Goal: Information Seeking & Learning: Learn about a topic

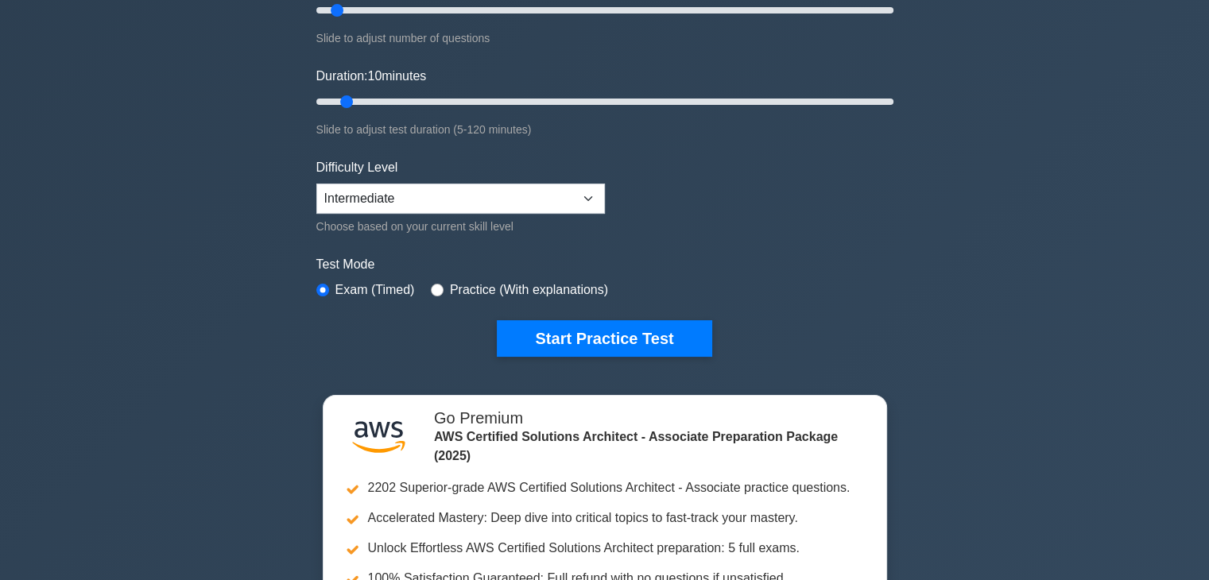
scroll to position [296, 0]
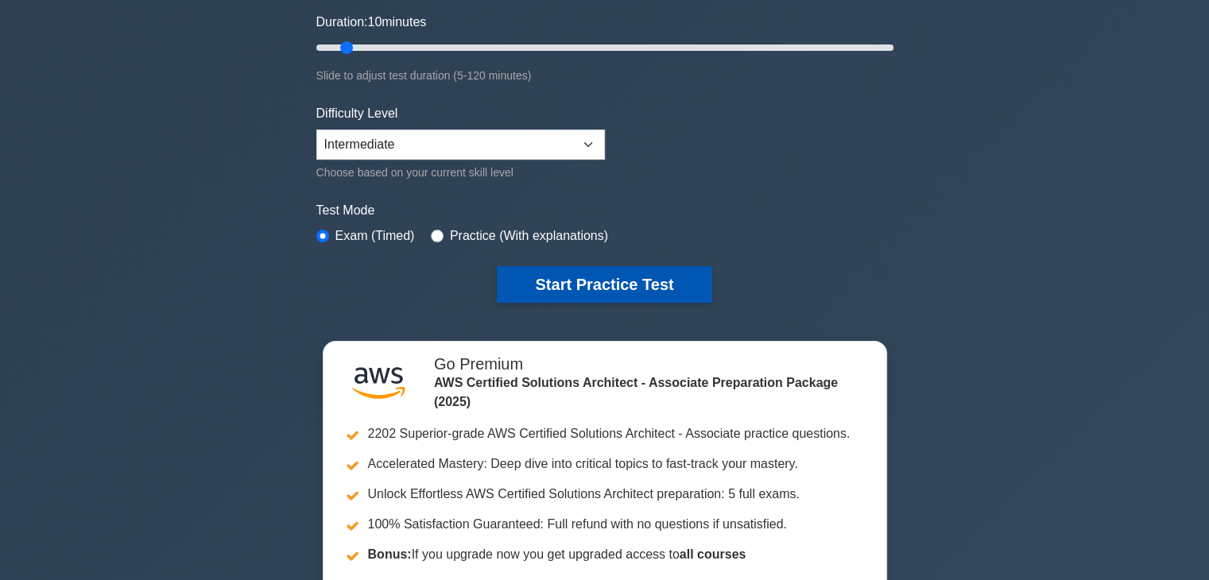
click at [573, 280] on button "Start Practice Test" at bounding box center [604, 284] width 215 height 37
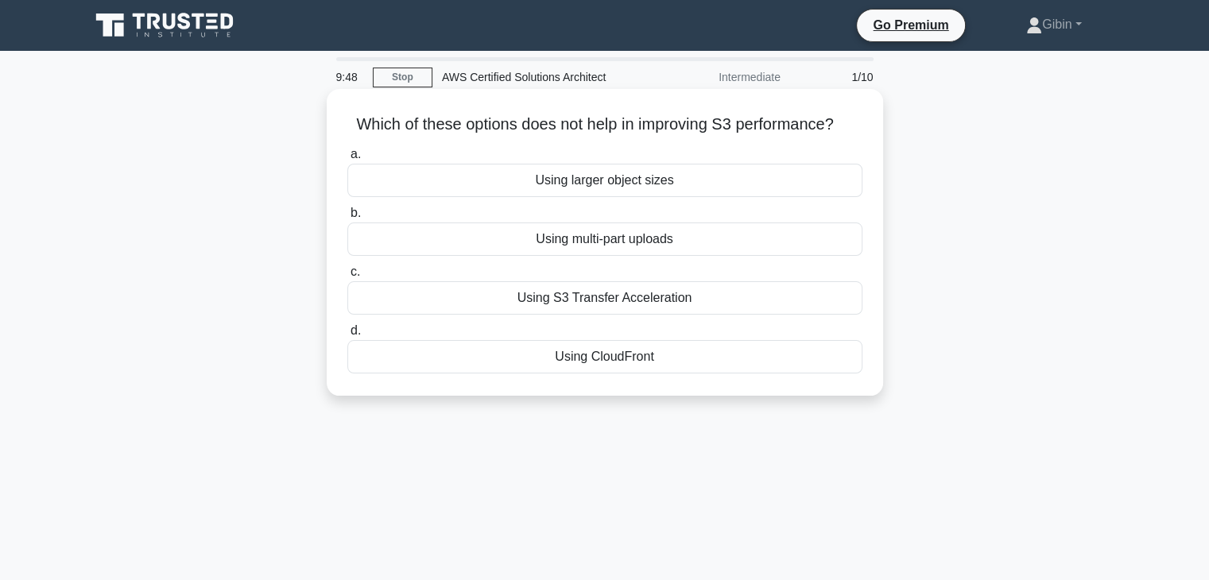
click at [571, 362] on div "Using CloudFront" at bounding box center [604, 356] width 515 height 33
click at [347, 336] on input "d. Using CloudFront" at bounding box center [347, 331] width 0 height 10
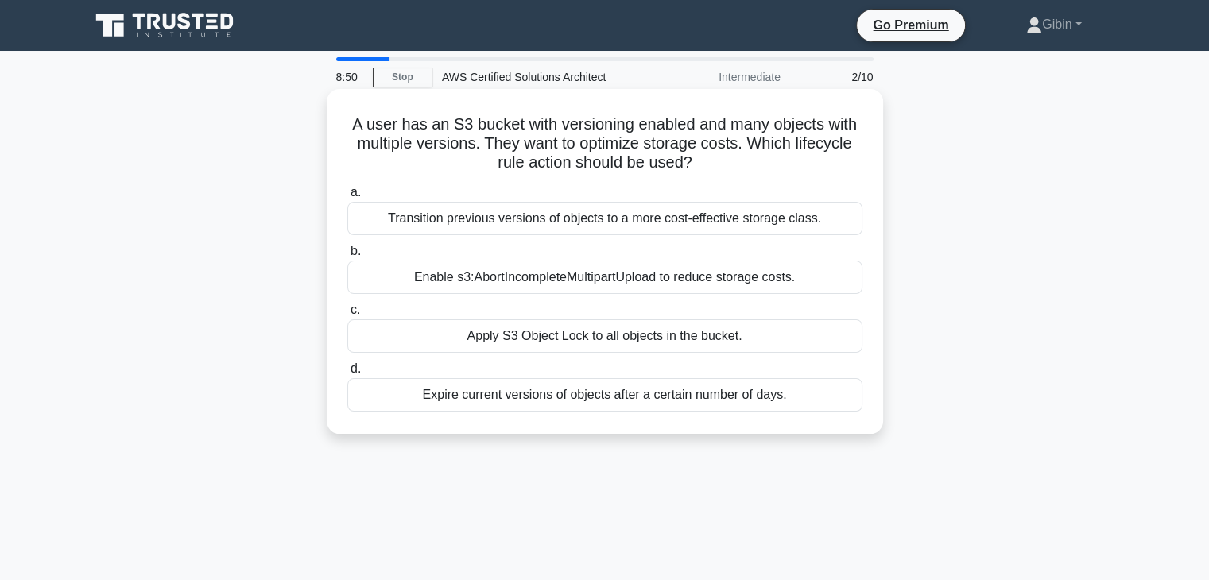
click at [601, 341] on div "Apply S3 Object Lock to all objects in the bucket." at bounding box center [604, 336] width 515 height 33
click at [347, 316] on input "c. Apply S3 Object Lock to all objects in the bucket." at bounding box center [347, 310] width 0 height 10
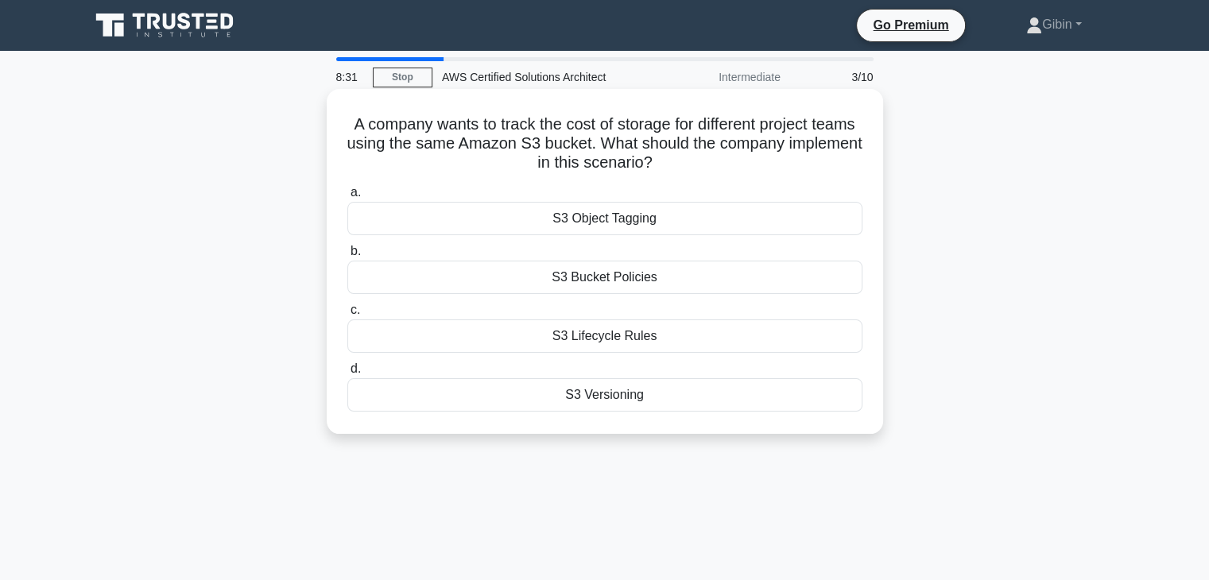
click at [619, 395] on div "S3 Versioning" at bounding box center [604, 394] width 515 height 33
click at [347, 374] on input "d. S3 Versioning" at bounding box center [347, 369] width 0 height 10
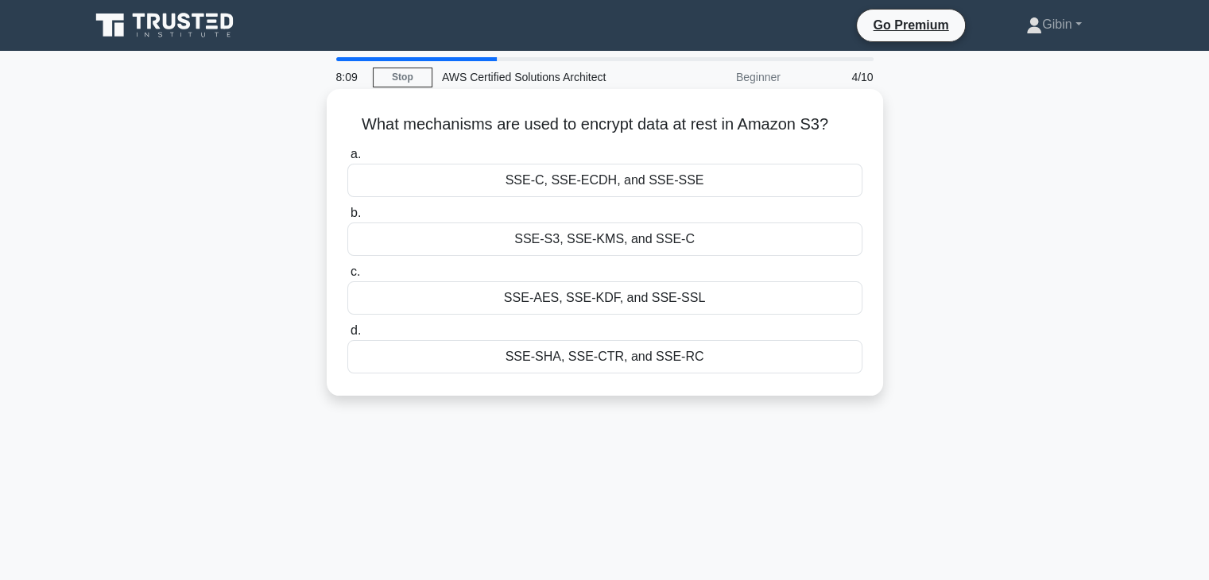
click at [579, 241] on div "SSE-S3, SSE-KMS, and SSE-C" at bounding box center [604, 239] width 515 height 33
click at [347, 219] on input "b. SSE-S3, SSE-KMS, and SSE-C" at bounding box center [347, 213] width 0 height 10
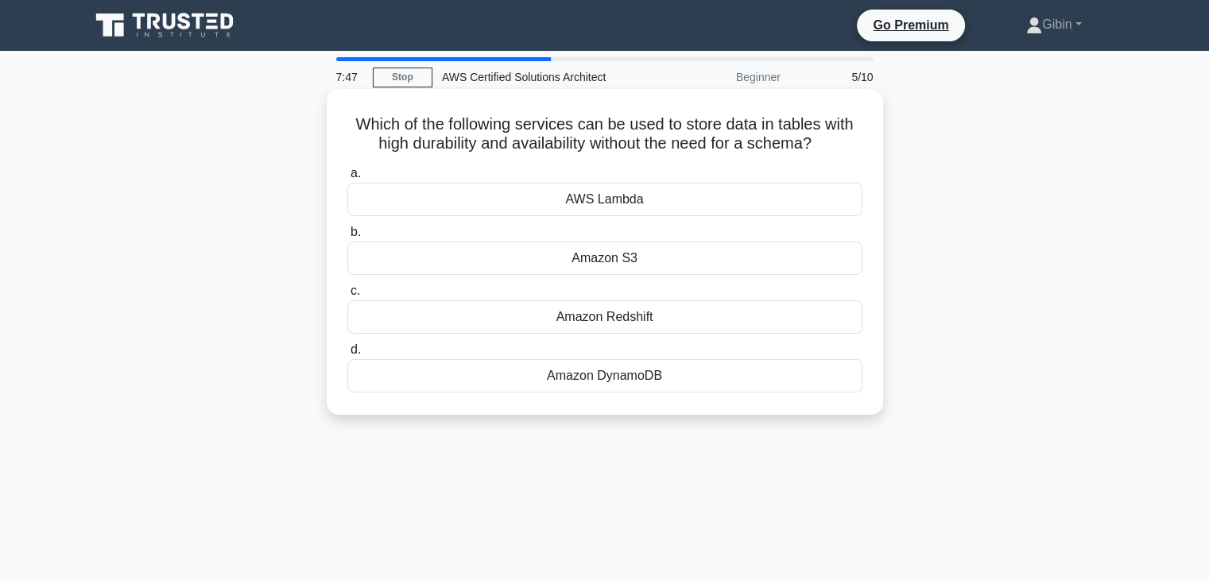
click at [597, 196] on div "AWS Lambda" at bounding box center [604, 199] width 515 height 33
click at [347, 179] on input "a. AWS Lambda" at bounding box center [347, 174] width 0 height 10
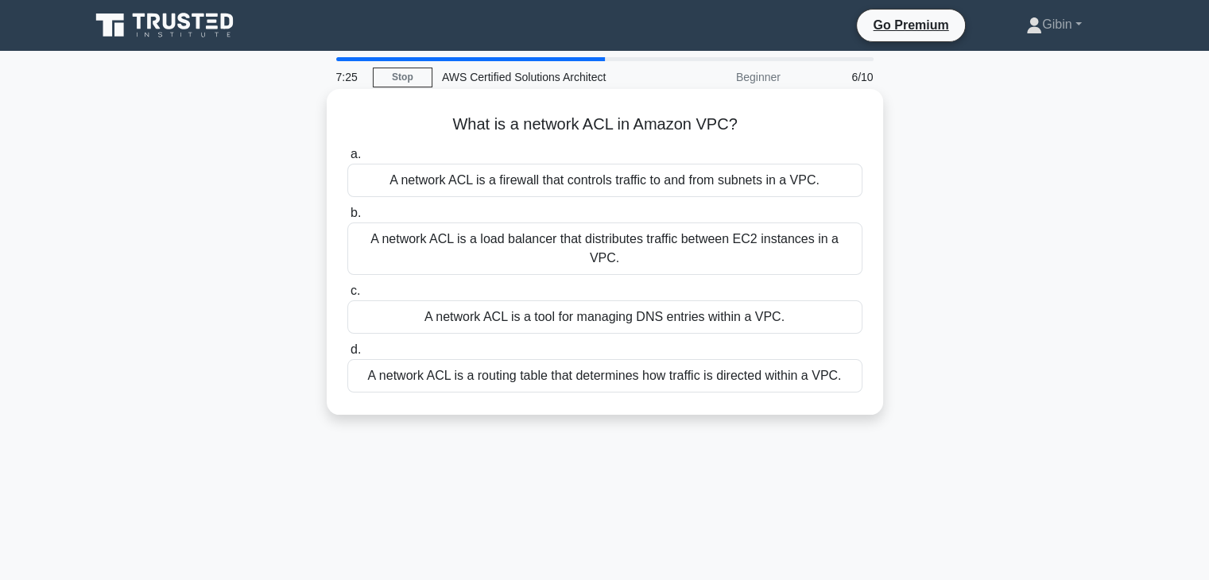
click at [582, 180] on div "A network ACL is a firewall that controls traffic to and from subnets in a VPC." at bounding box center [604, 180] width 515 height 33
click at [347, 160] on input "a. A network ACL is a firewall that controls traffic to and from subnets in a V…" at bounding box center [347, 154] width 0 height 10
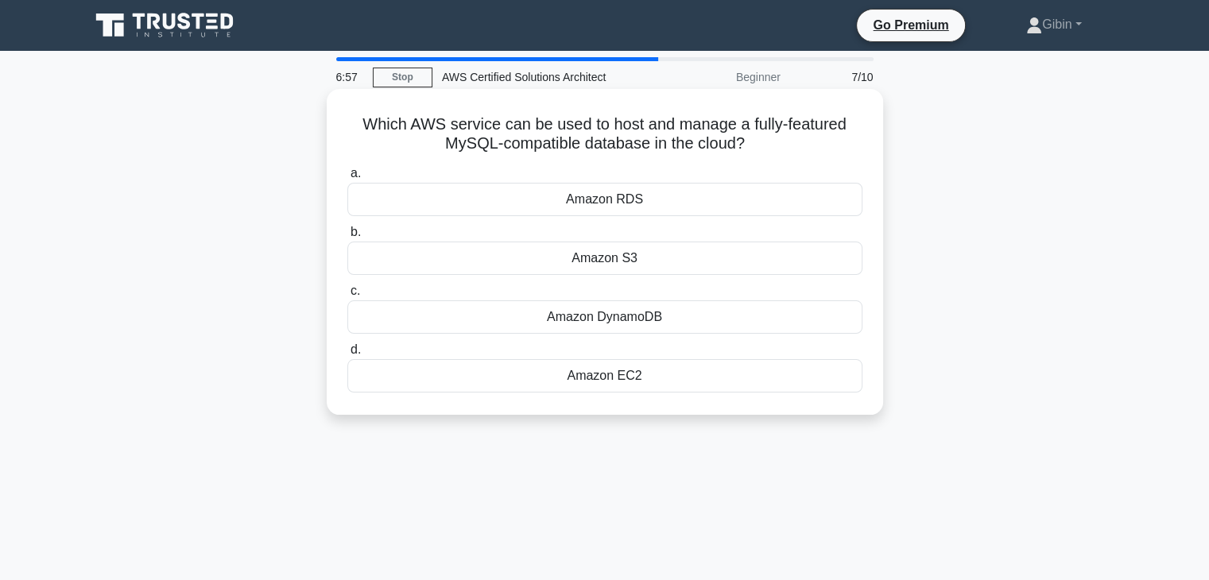
click at [587, 257] on div "Amazon S3" at bounding box center [604, 258] width 515 height 33
click at [347, 238] on input "b. Amazon S3" at bounding box center [347, 232] width 0 height 10
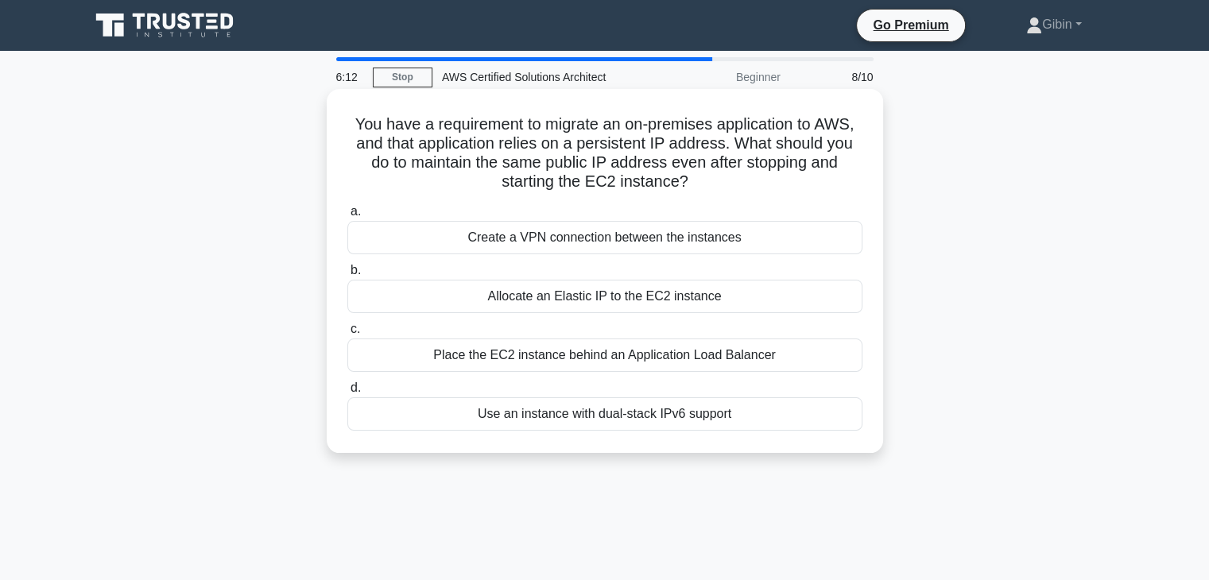
click at [591, 296] on div "Allocate an Elastic IP to the EC2 instance" at bounding box center [604, 296] width 515 height 33
click at [347, 276] on input "b. Allocate an Elastic IP to the EC2 instance" at bounding box center [347, 270] width 0 height 10
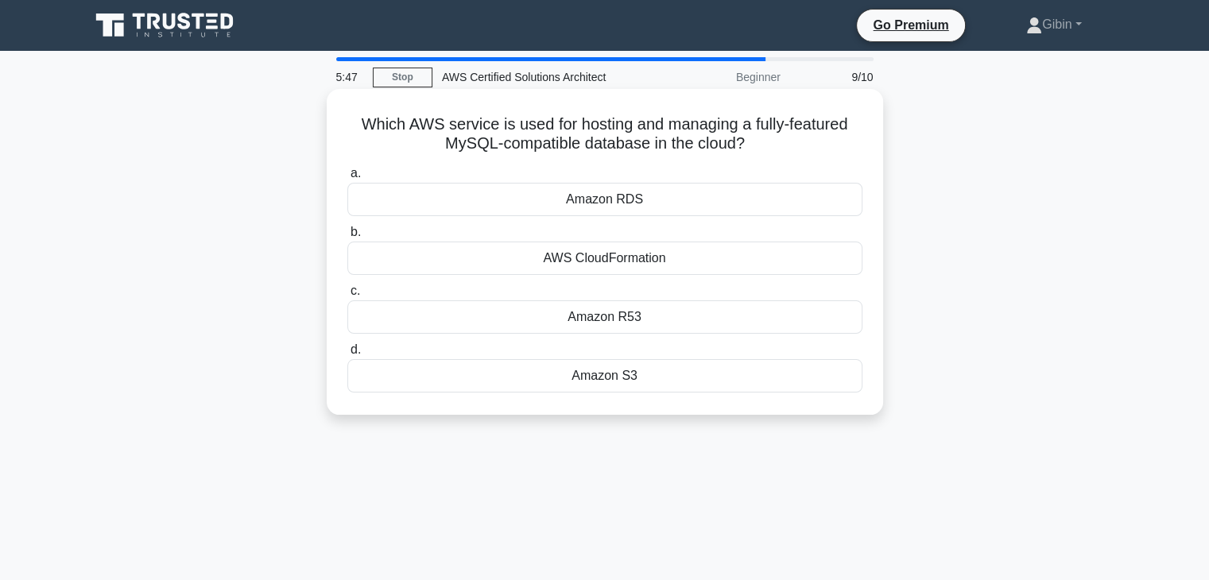
click at [609, 373] on div "Amazon S3" at bounding box center [604, 375] width 515 height 33
click at [347, 355] on input "d. Amazon S3" at bounding box center [347, 350] width 0 height 10
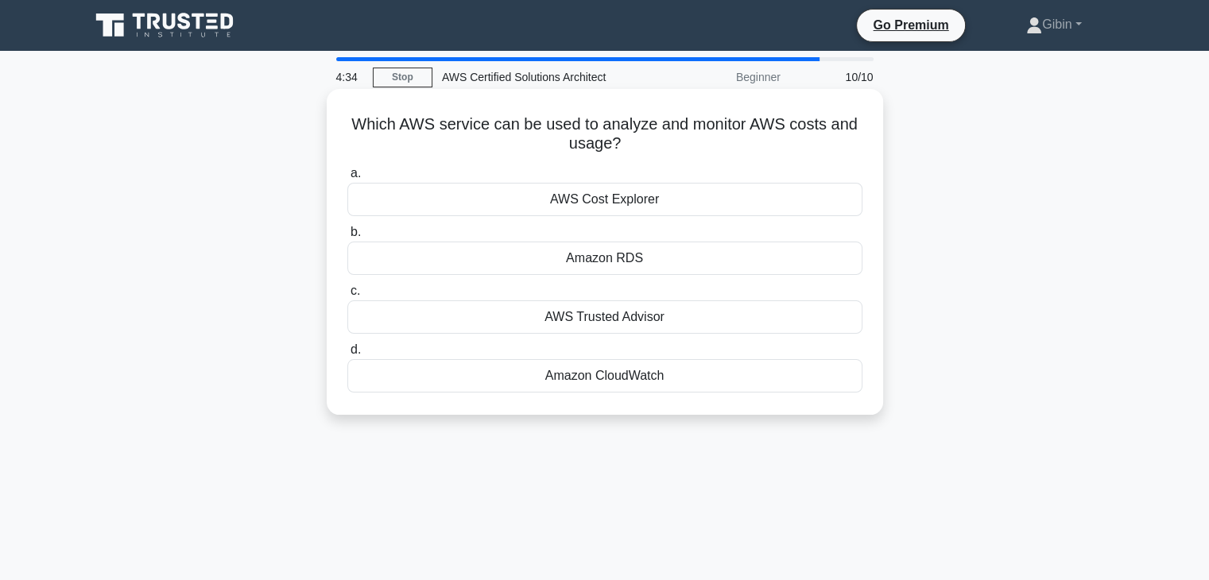
click at [590, 199] on div "AWS Cost Explorer" at bounding box center [604, 199] width 515 height 33
click at [347, 179] on input "a. AWS Cost Explorer" at bounding box center [347, 174] width 0 height 10
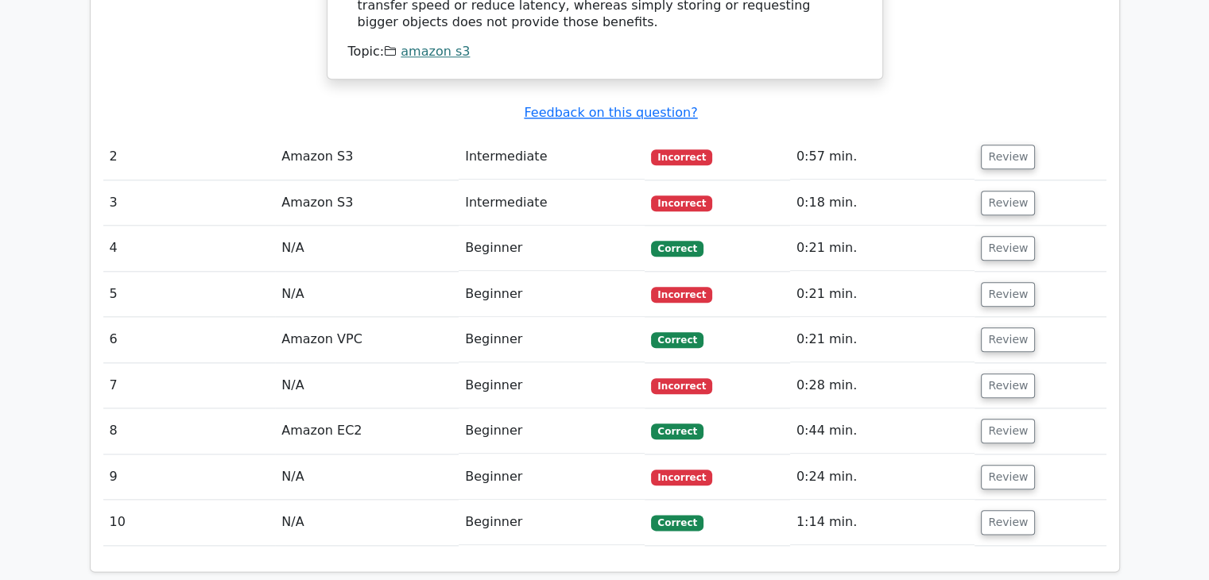
scroll to position [1742, 0]
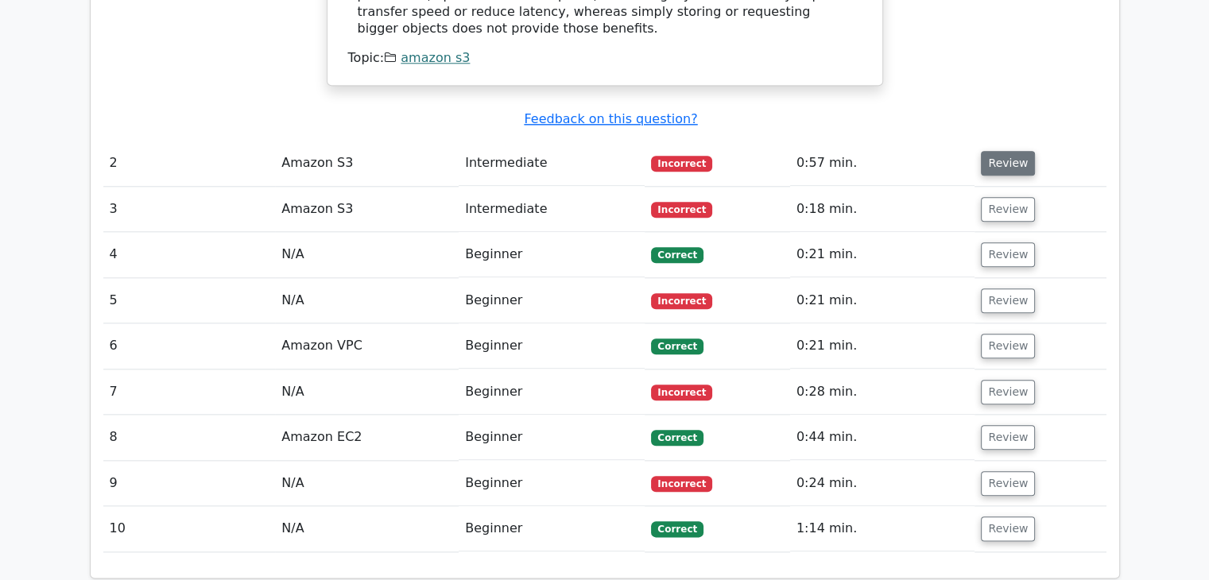
click at [993, 151] on button "Review" at bounding box center [1008, 163] width 54 height 25
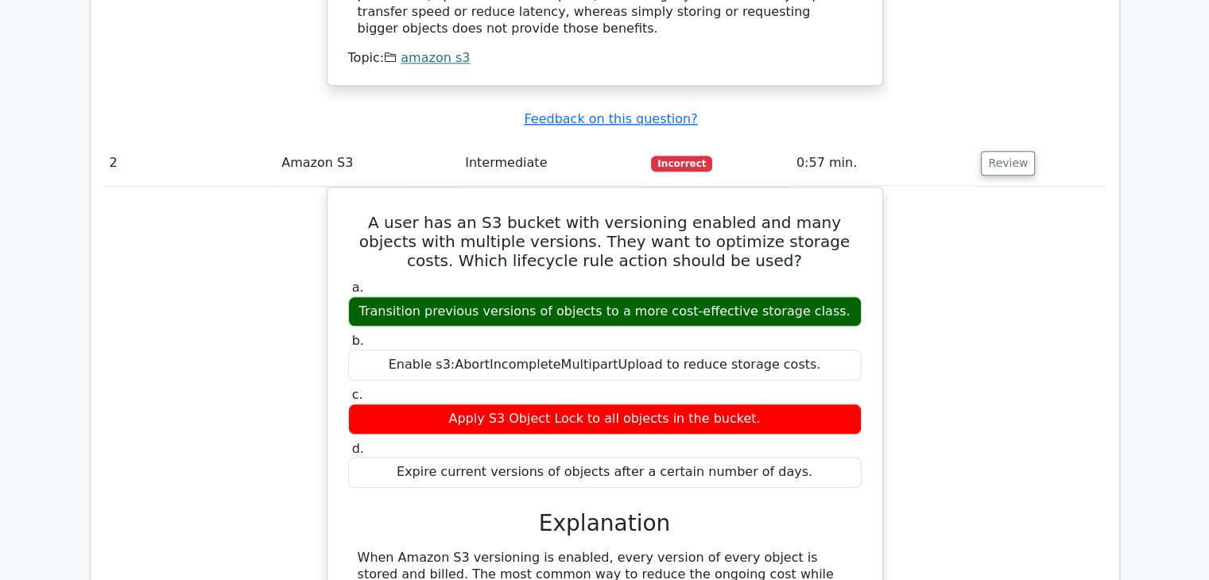
click at [981, 141] on td "Review" at bounding box center [1039, 163] width 131 height 45
click at [938, 187] on div "A user has an S3 bucket with versioning enabled and many objects with multiple …" at bounding box center [604, 494] width 1003 height 614
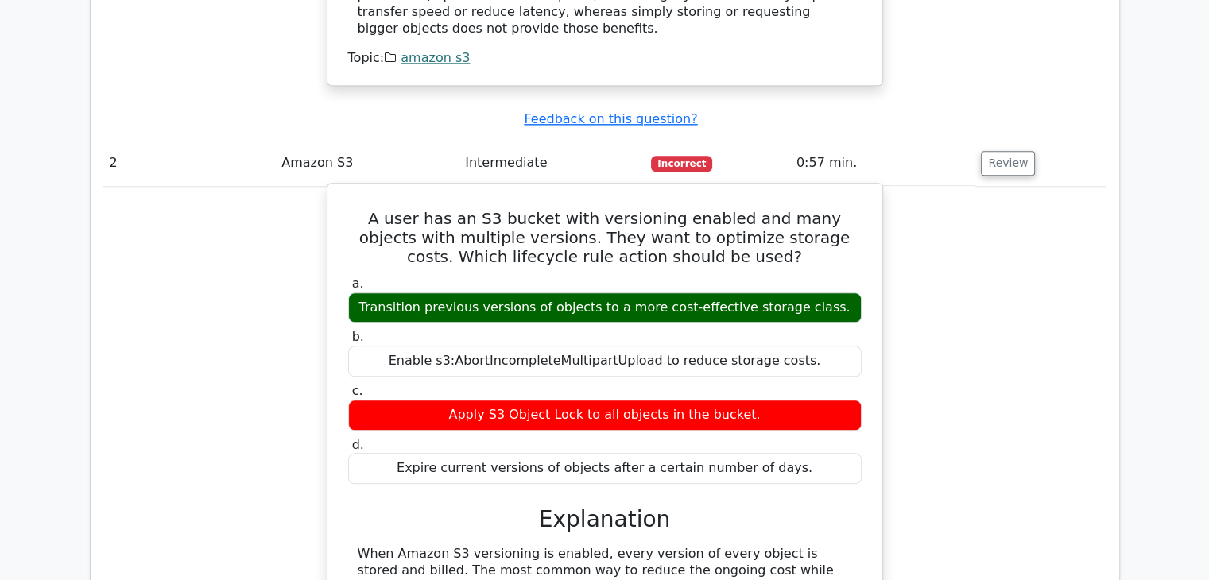
click at [830, 292] on div "Transition previous versions of objects to a more cost-effective storage class." at bounding box center [604, 307] width 513 height 31
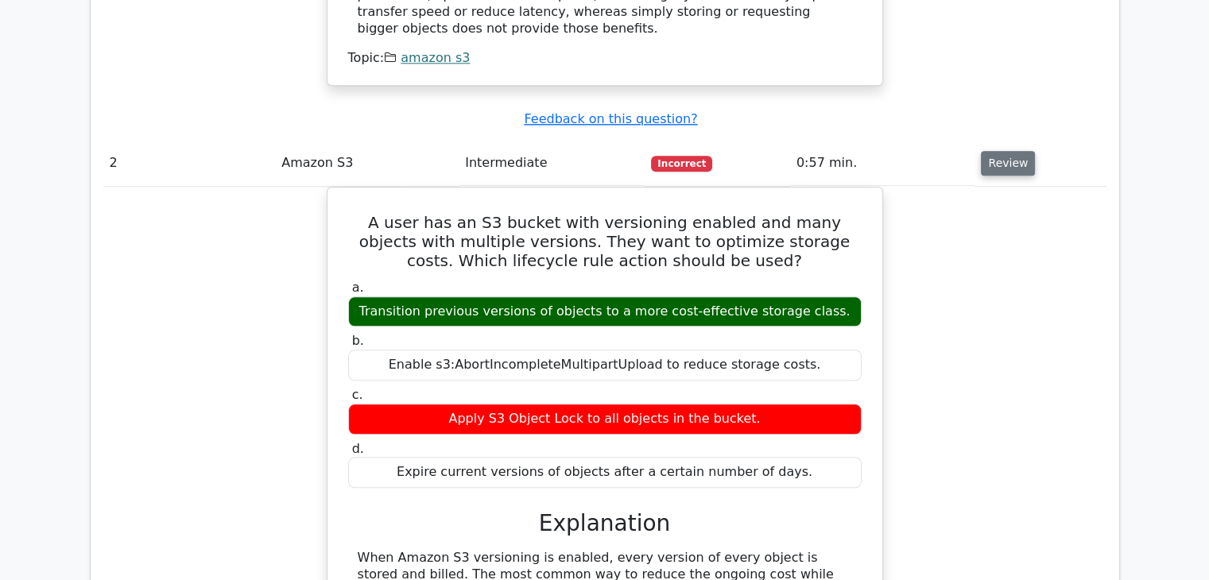
click at [1000, 151] on button "Review" at bounding box center [1008, 163] width 54 height 25
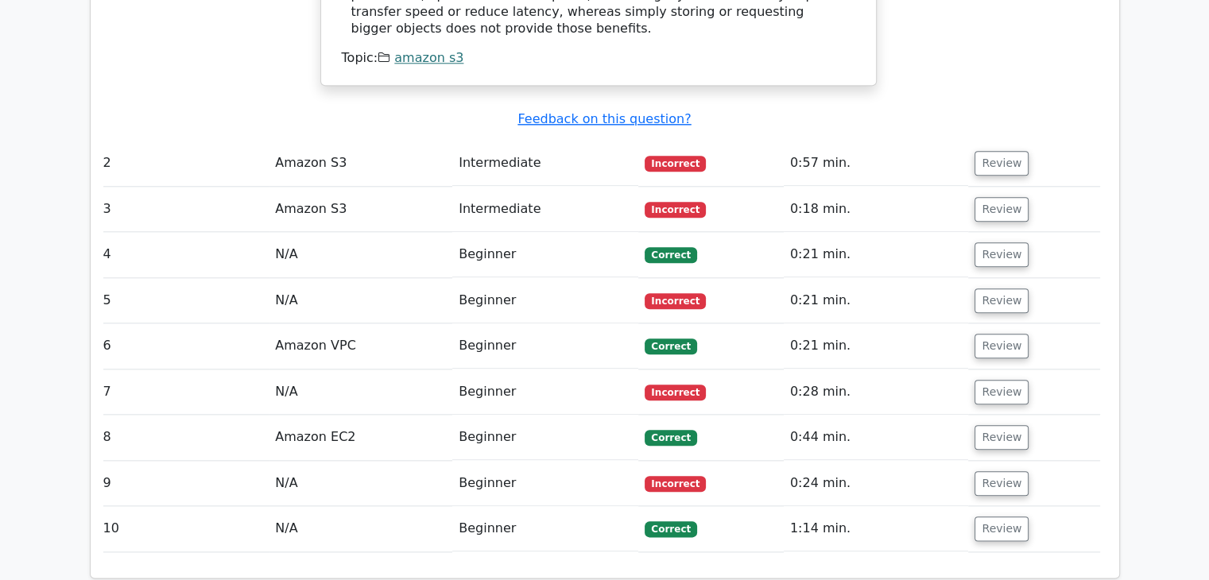
scroll to position [0, 0]
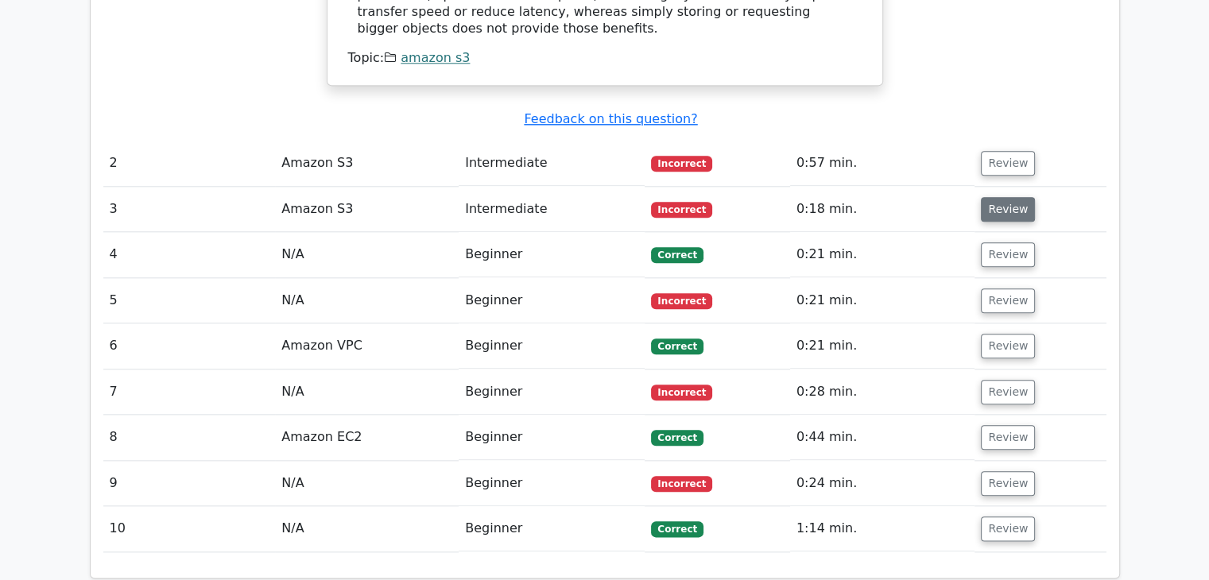
click at [994, 197] on button "Review" at bounding box center [1008, 209] width 54 height 25
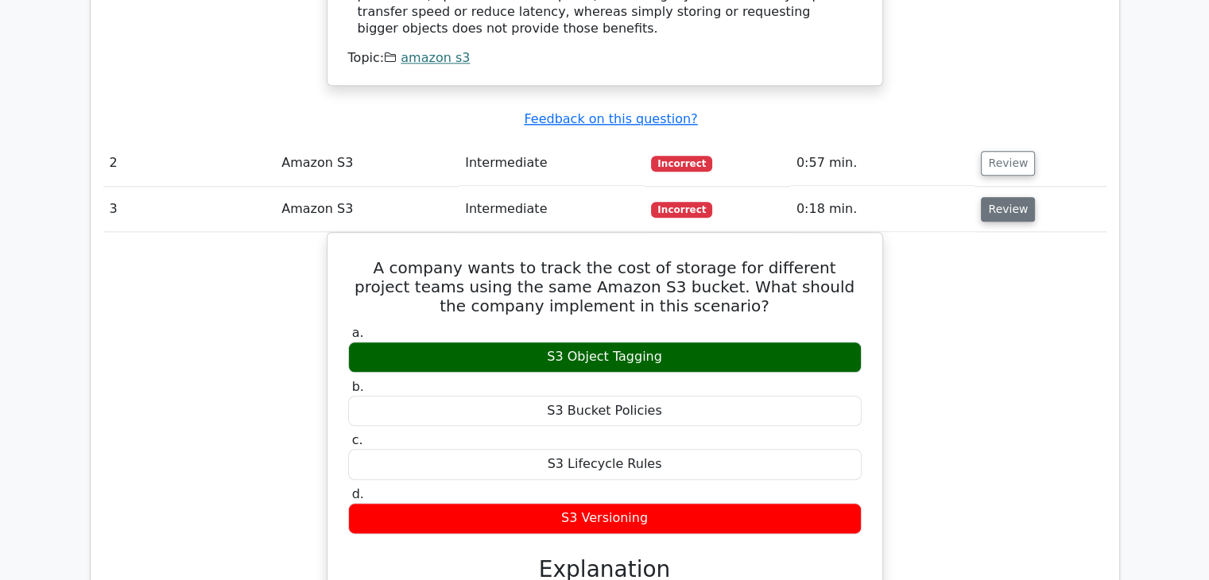
click at [994, 197] on button "Review" at bounding box center [1008, 209] width 54 height 25
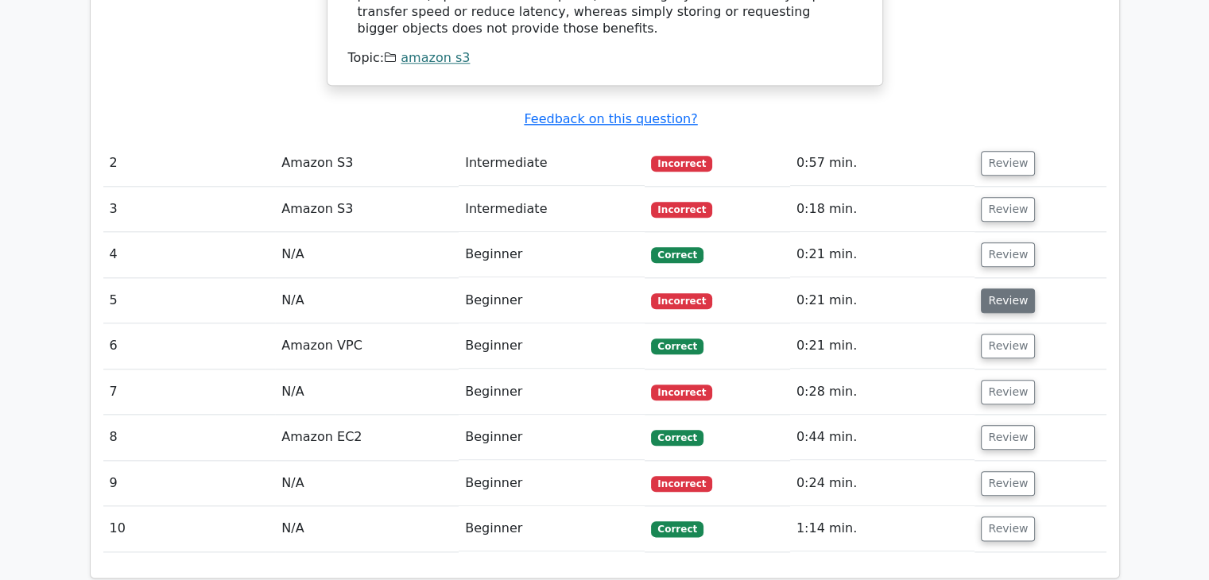
click at [1017, 289] on button "Review" at bounding box center [1008, 301] width 54 height 25
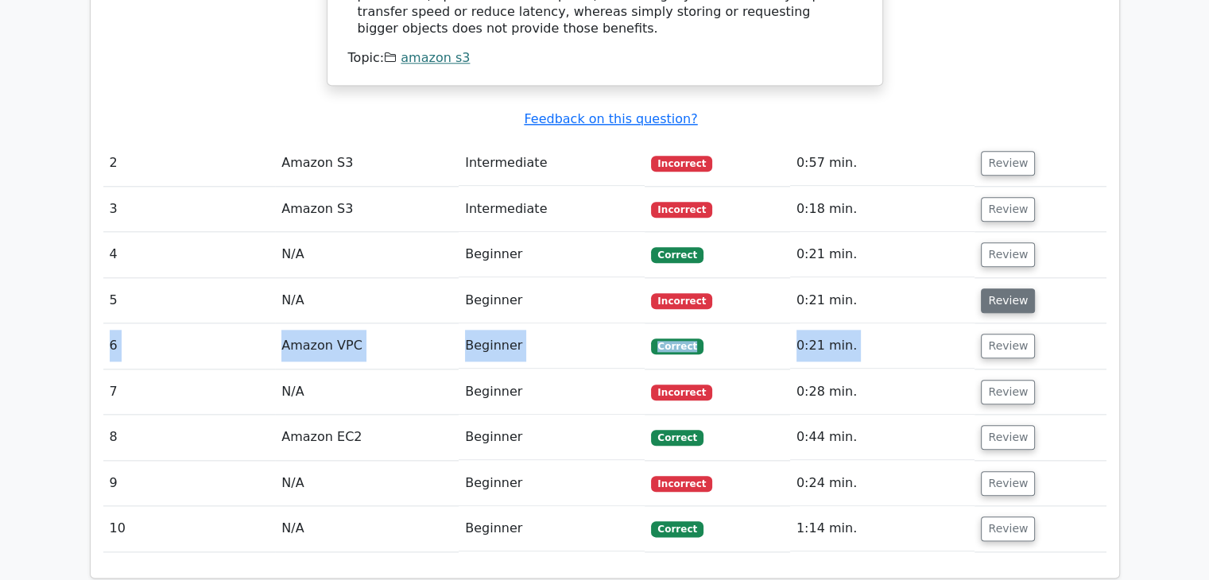
drag, startPoint x: 1000, startPoint y: 225, endPoint x: 1005, endPoint y: 207, distance: 19.1
click at [1005, 207] on tbody "1 Amazon S3 Intermediate Incorrect 0:12 min. Review" at bounding box center [604, 17] width 1003 height 1071
click at [1005, 289] on button "Review" at bounding box center [1008, 301] width 54 height 25
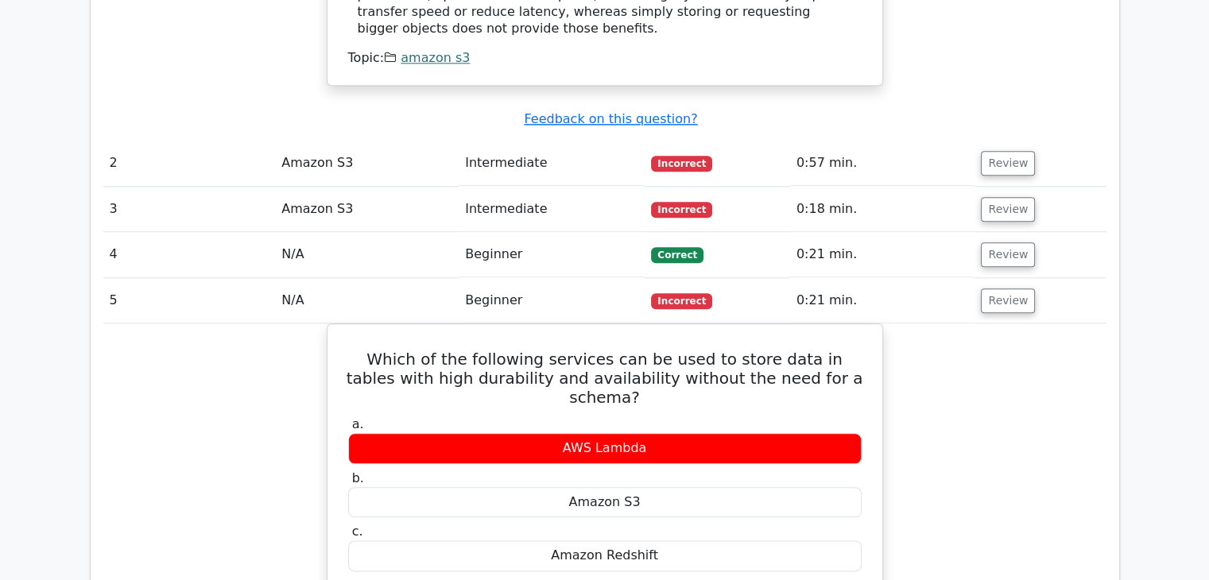
click at [1099, 278] on td "Review" at bounding box center [1039, 300] width 131 height 45
click at [1005, 289] on button "Review" at bounding box center [1008, 301] width 54 height 25
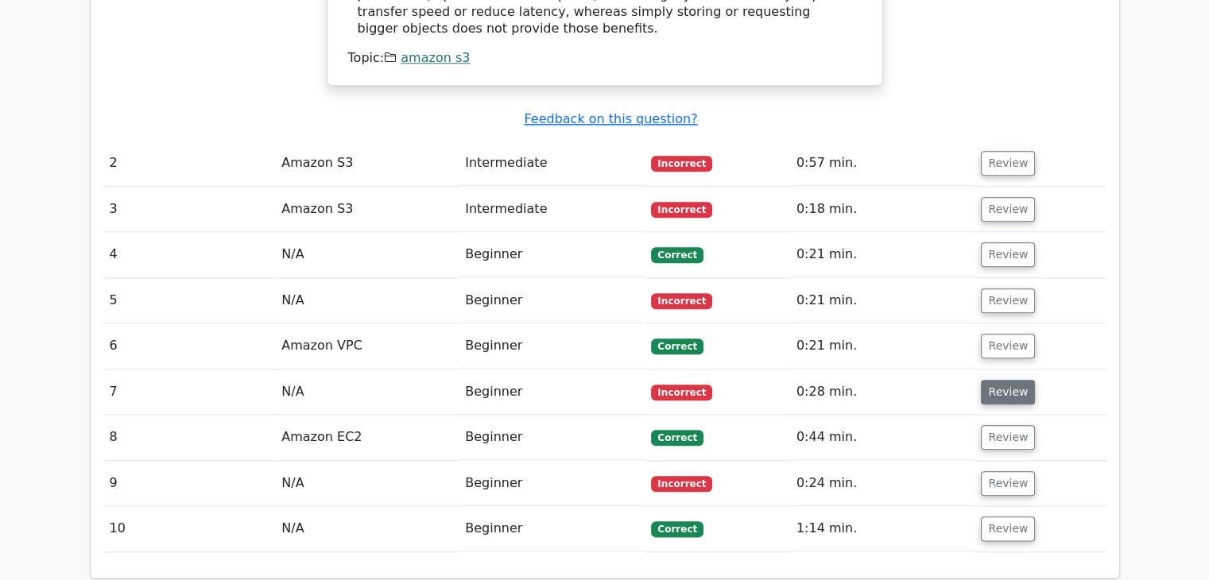
click at [1011, 380] on button "Review" at bounding box center [1008, 392] width 54 height 25
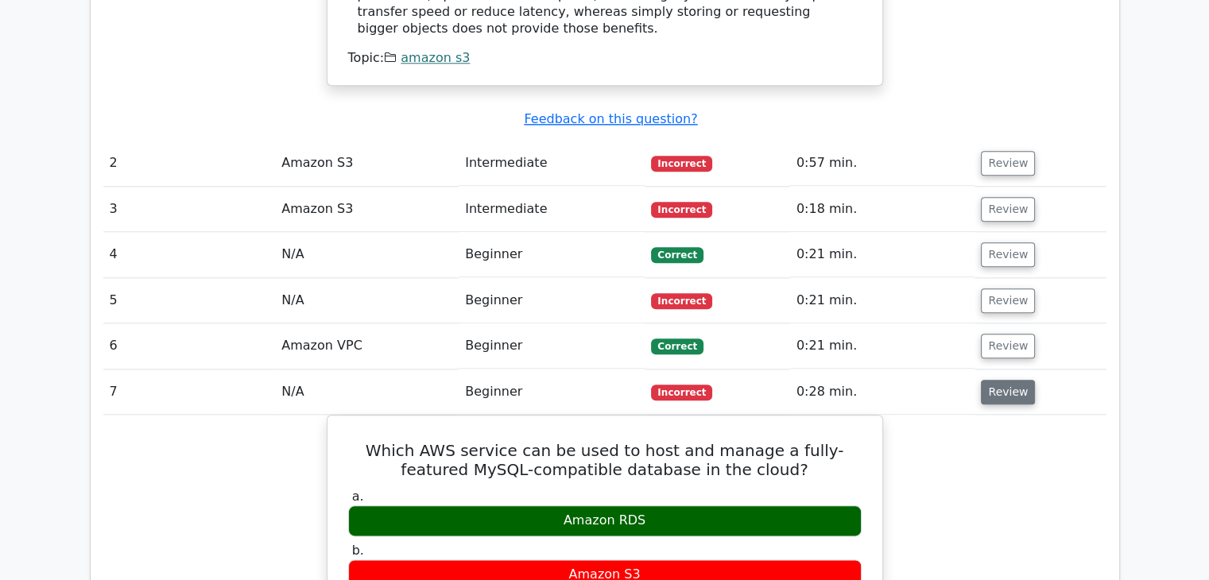
click at [1011, 380] on button "Review" at bounding box center [1008, 392] width 54 height 25
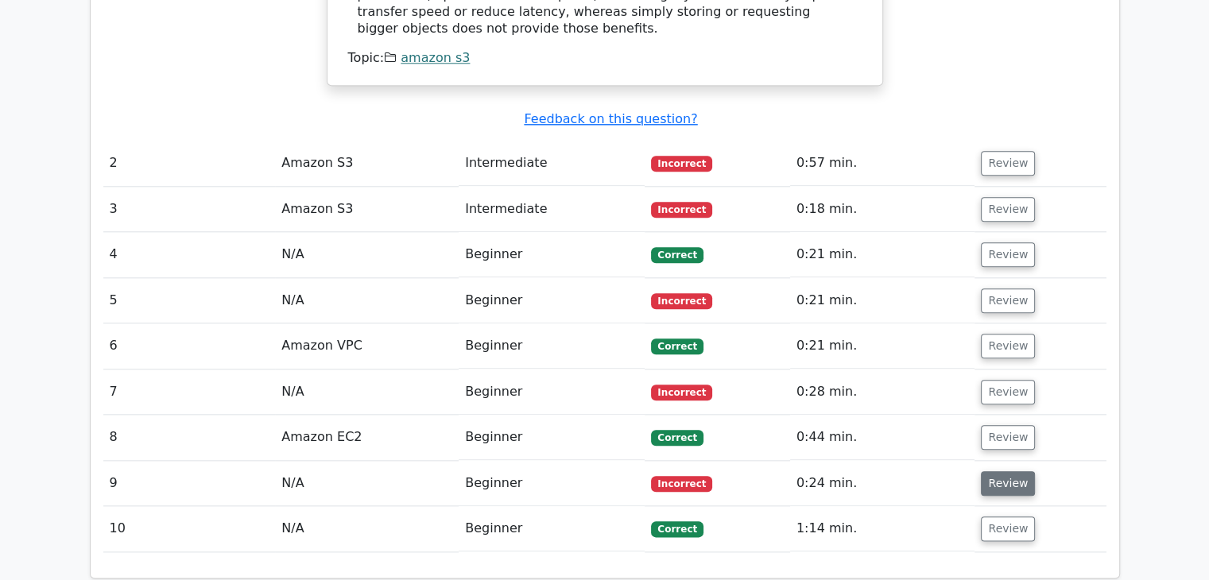
click at [1003, 471] on button "Review" at bounding box center [1008, 483] width 54 height 25
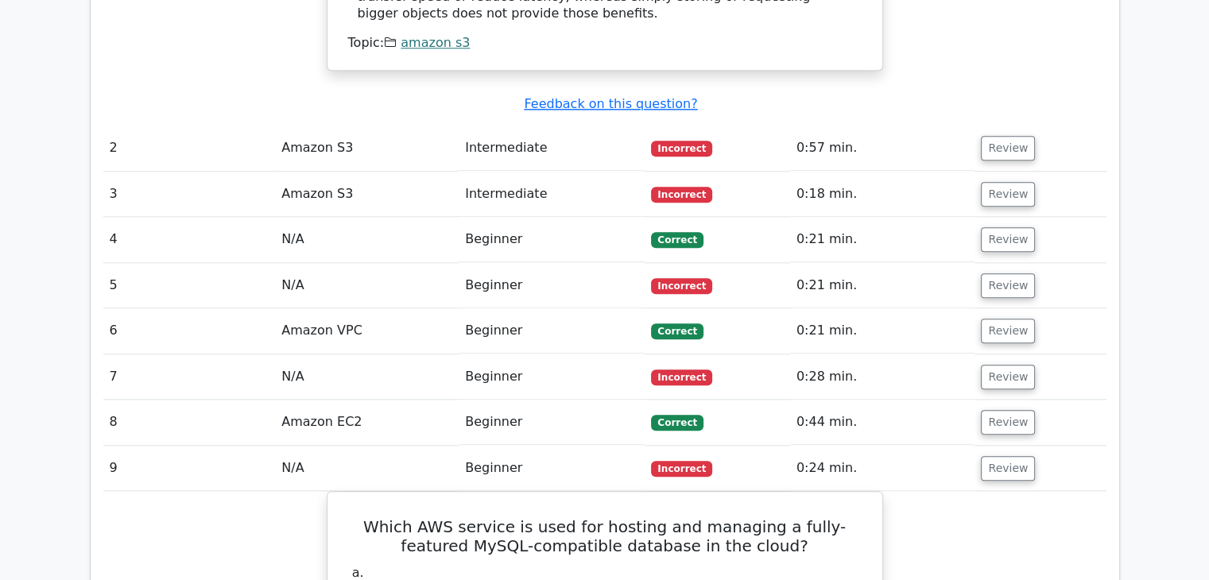
scroll to position [0, 10]
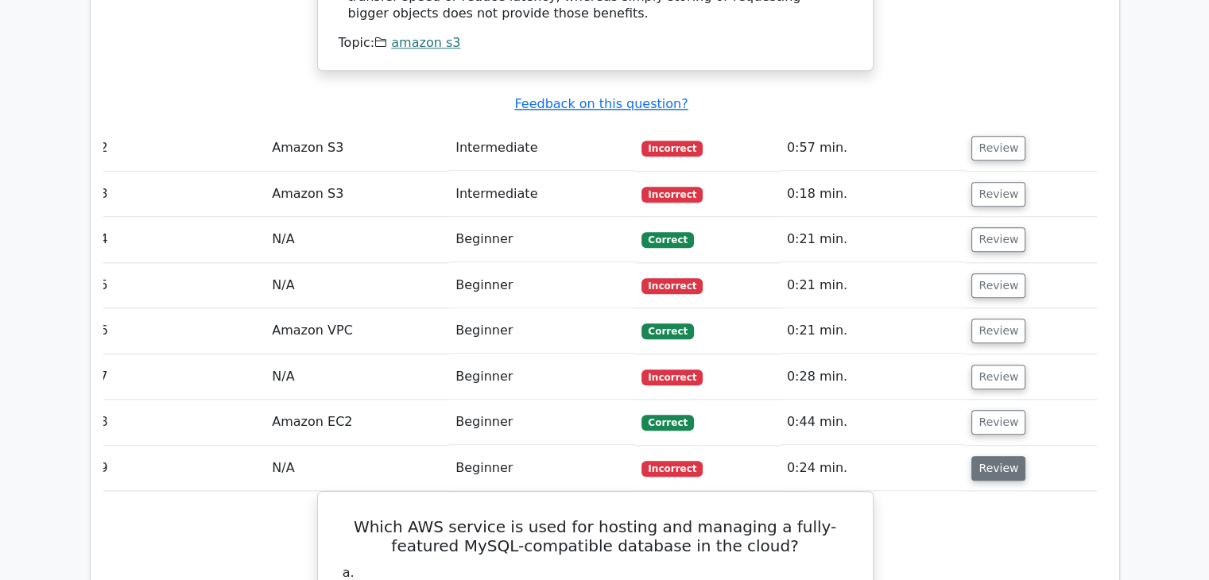
click at [989, 456] on button "Review" at bounding box center [998, 468] width 54 height 25
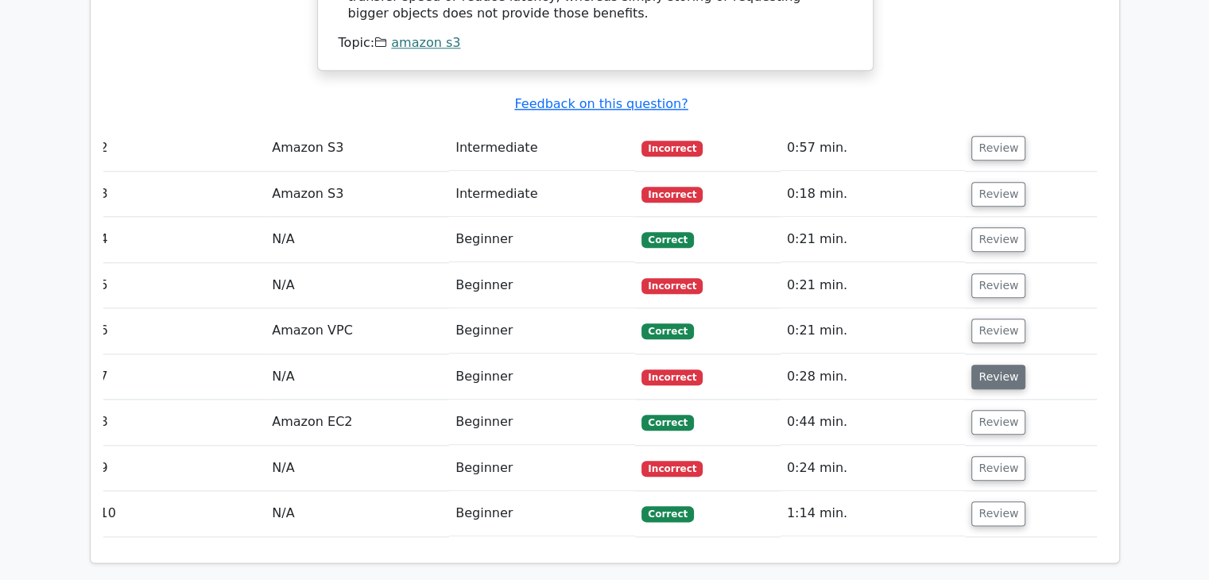
click at [1001, 365] on button "Review" at bounding box center [998, 377] width 54 height 25
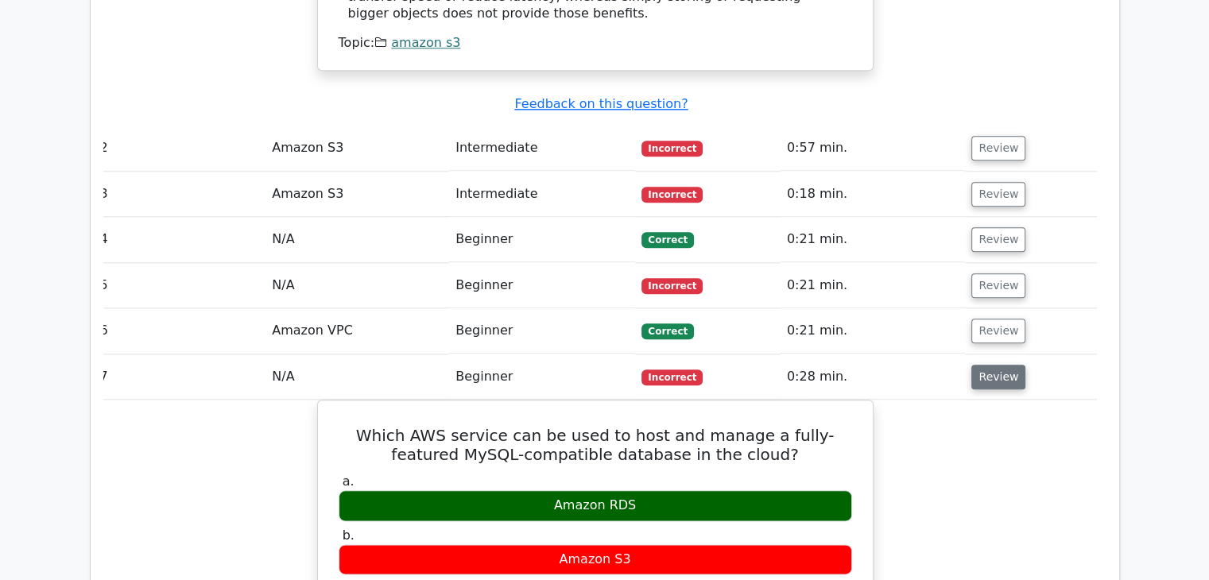
drag, startPoint x: 992, startPoint y: 281, endPoint x: 990, endPoint y: 272, distance: 9.1
click at [990, 365] on button "Review" at bounding box center [998, 377] width 54 height 25
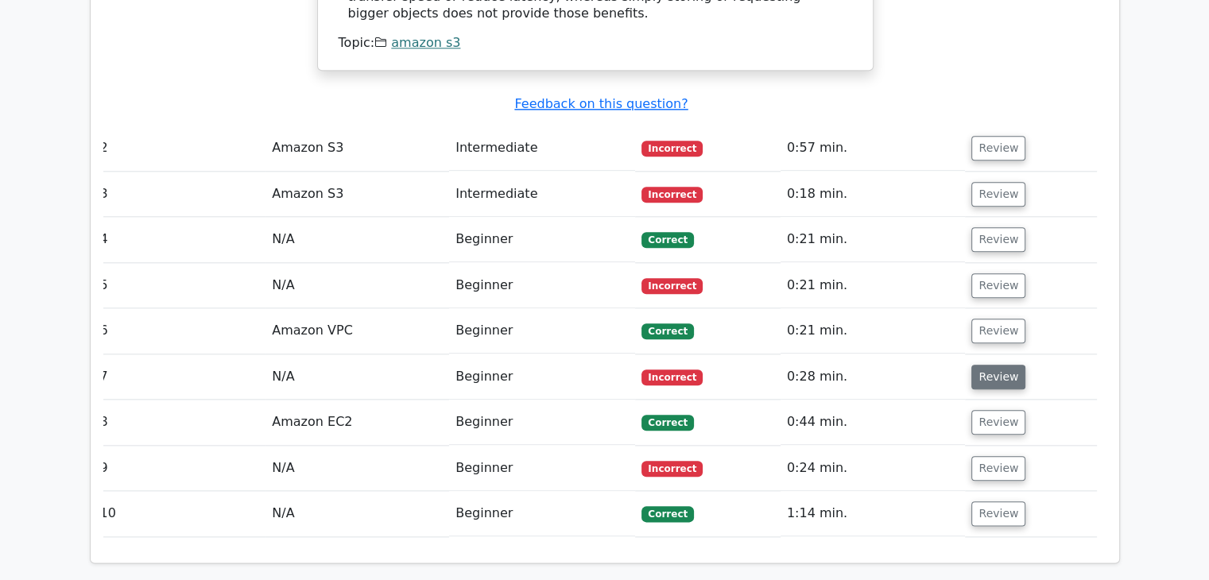
click at [990, 365] on button "Review" at bounding box center [998, 377] width 54 height 25
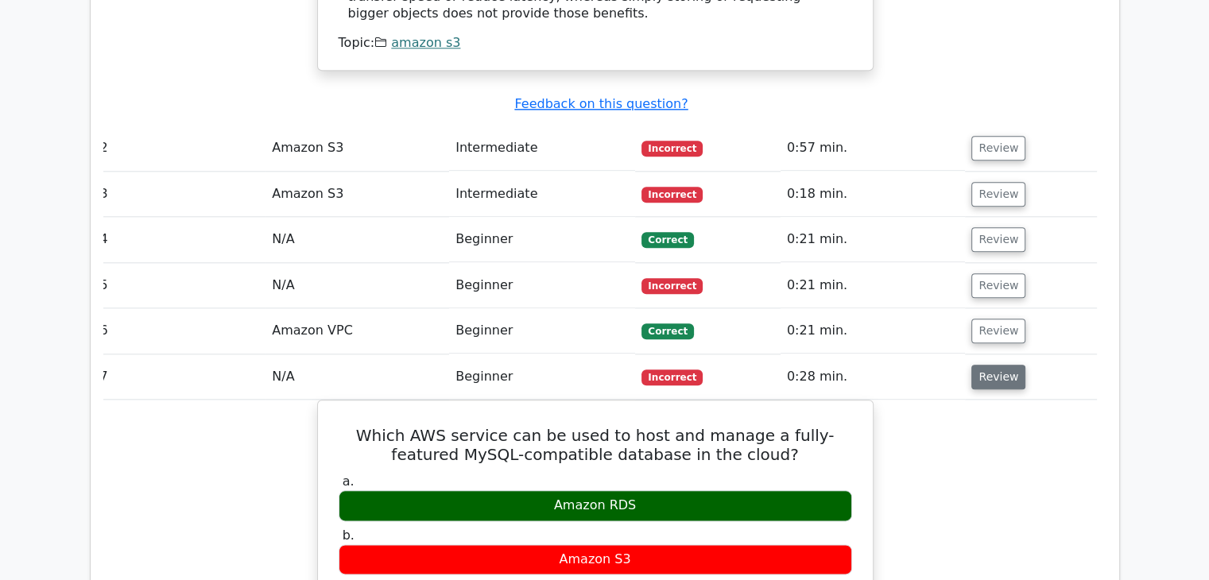
click at [990, 365] on button "Review" at bounding box center [998, 377] width 54 height 25
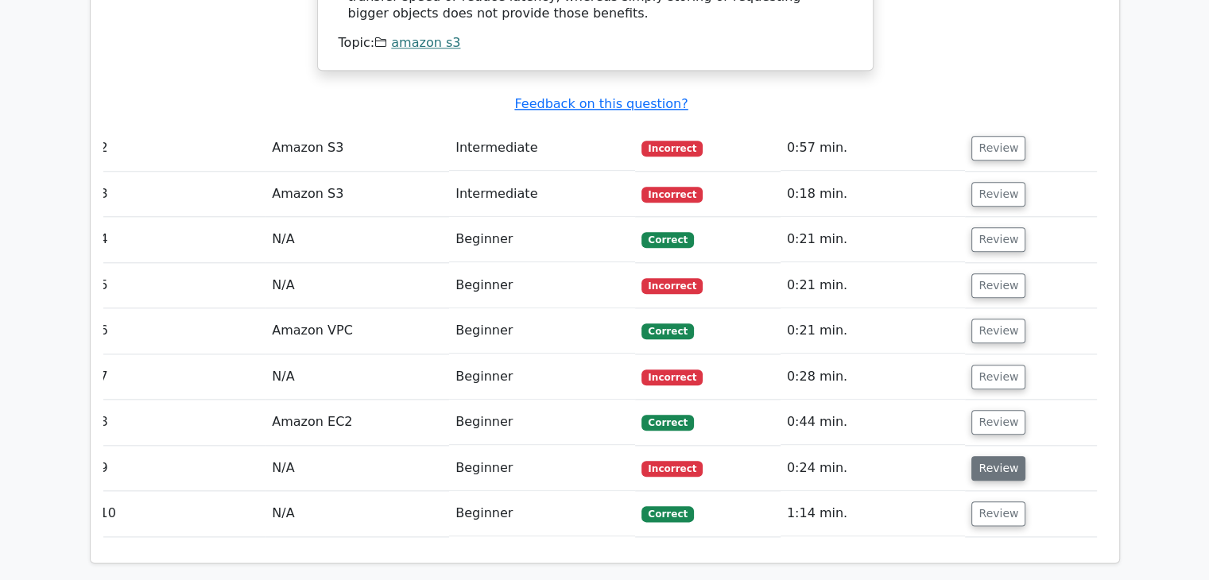
click at [991, 456] on button "Review" at bounding box center [998, 468] width 54 height 25
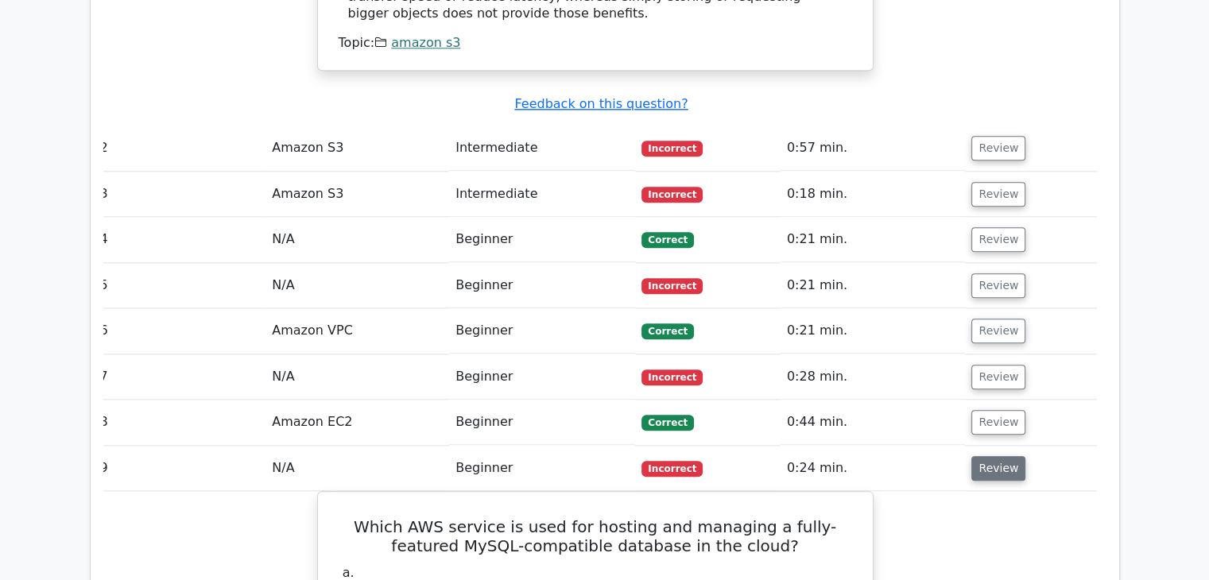
click at [991, 456] on button "Review" at bounding box center [998, 468] width 54 height 25
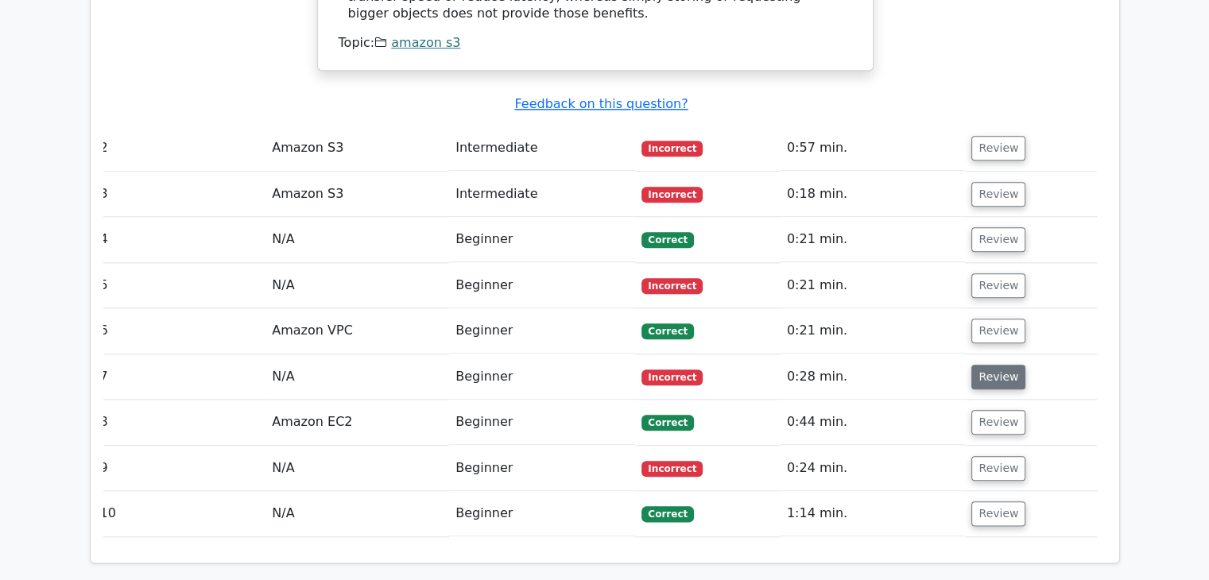
click at [974, 365] on button "Review" at bounding box center [998, 377] width 54 height 25
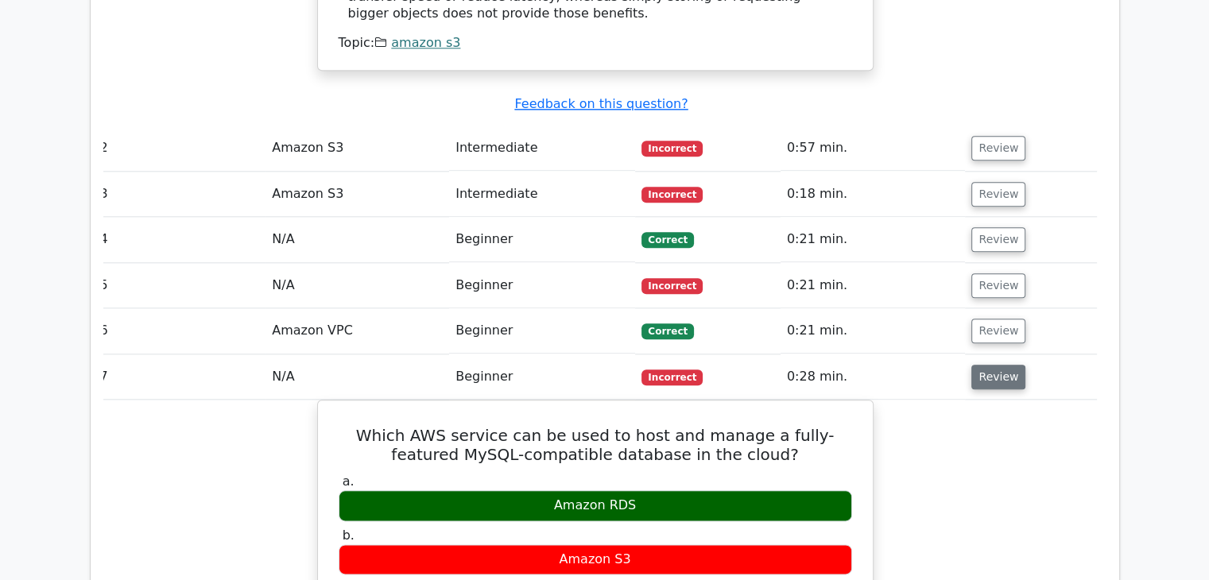
click at [971, 365] on button "Review" at bounding box center [998, 377] width 54 height 25
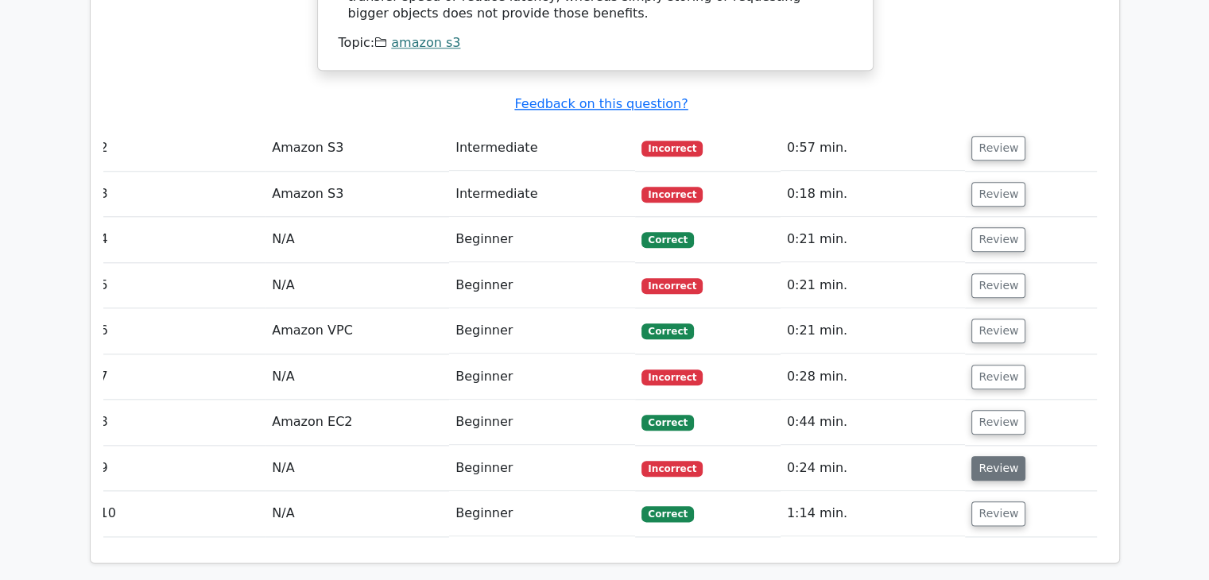
click at [988, 456] on button "Review" at bounding box center [998, 468] width 54 height 25
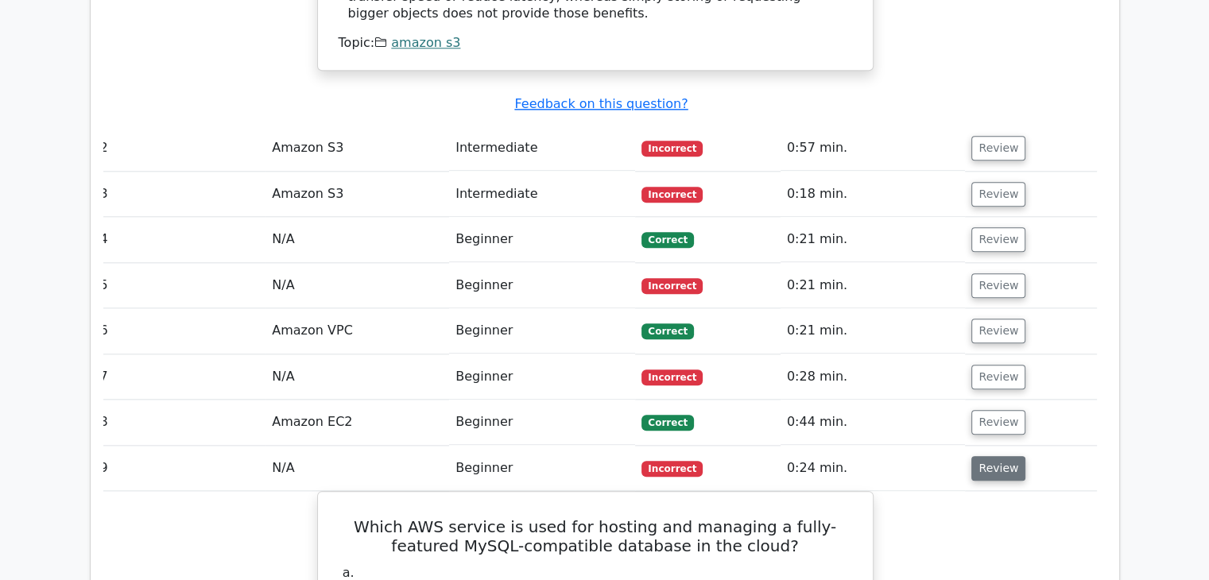
click at [988, 456] on button "Review" at bounding box center [998, 468] width 54 height 25
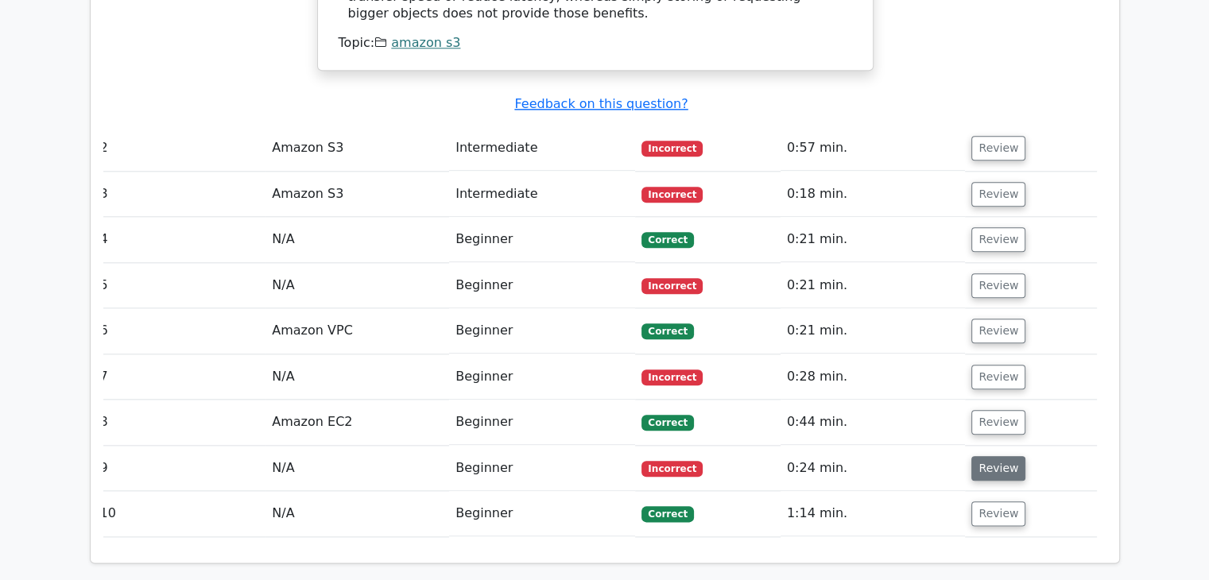
click at [988, 456] on button "Review" at bounding box center [998, 468] width 54 height 25
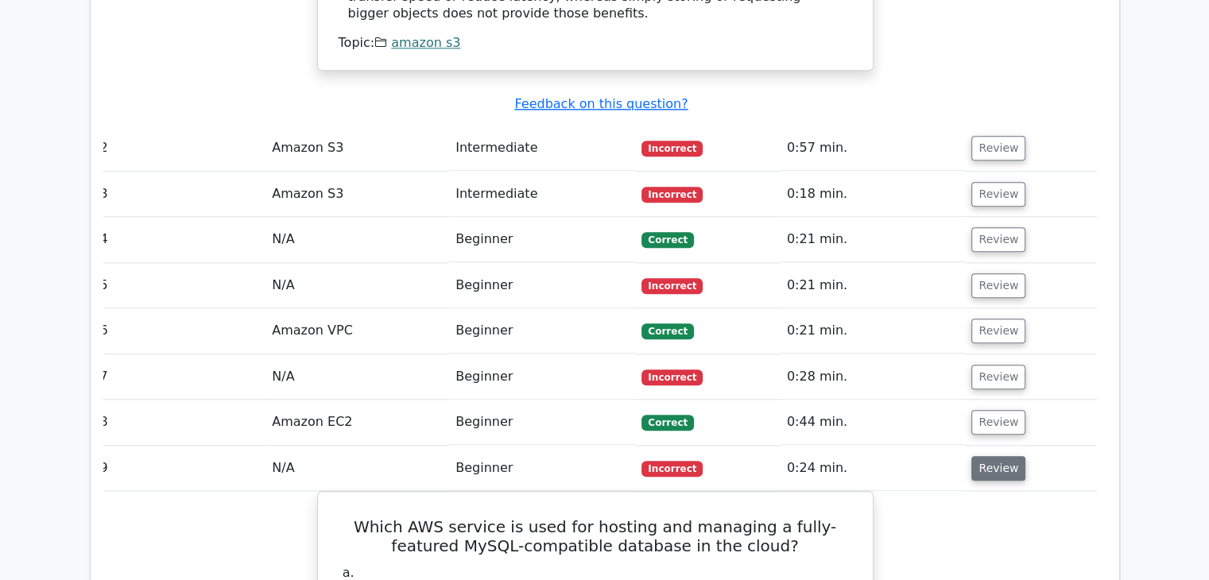
click at [988, 456] on button "Review" at bounding box center [998, 468] width 54 height 25
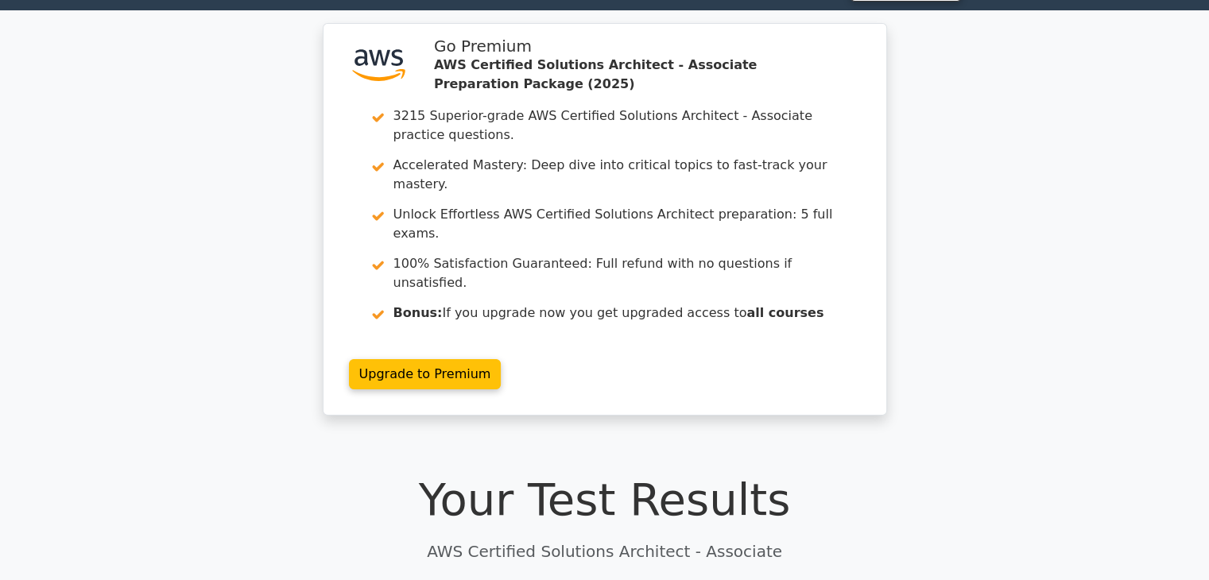
scroll to position [0, 0]
